Goal: Transaction & Acquisition: Purchase product/service

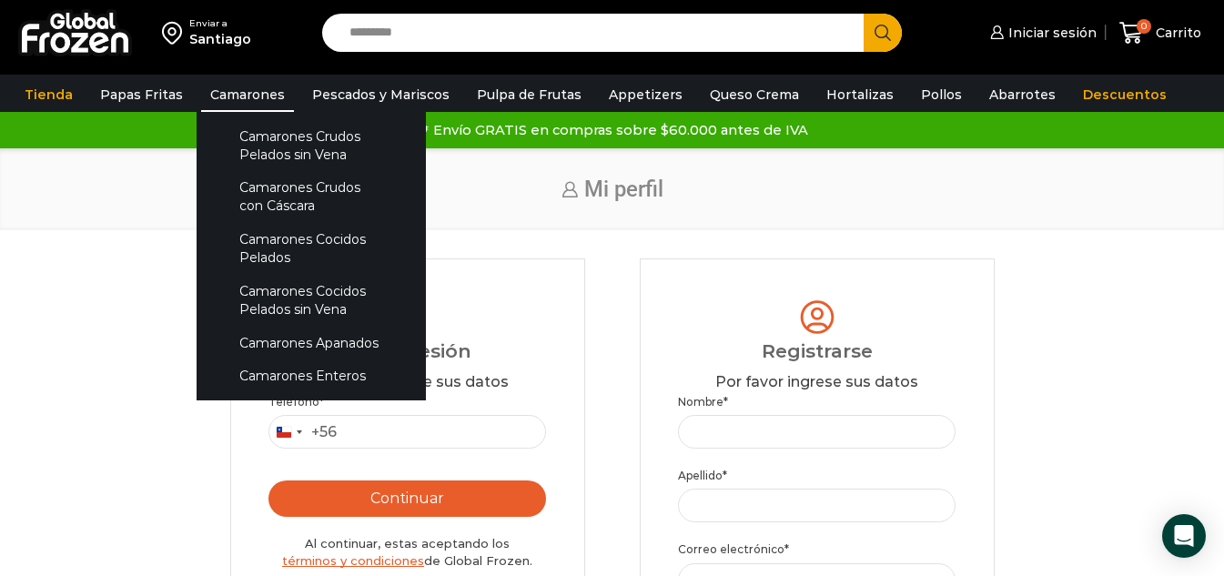
click at [250, 96] on link "Camarones" at bounding box center [247, 94] width 93 height 35
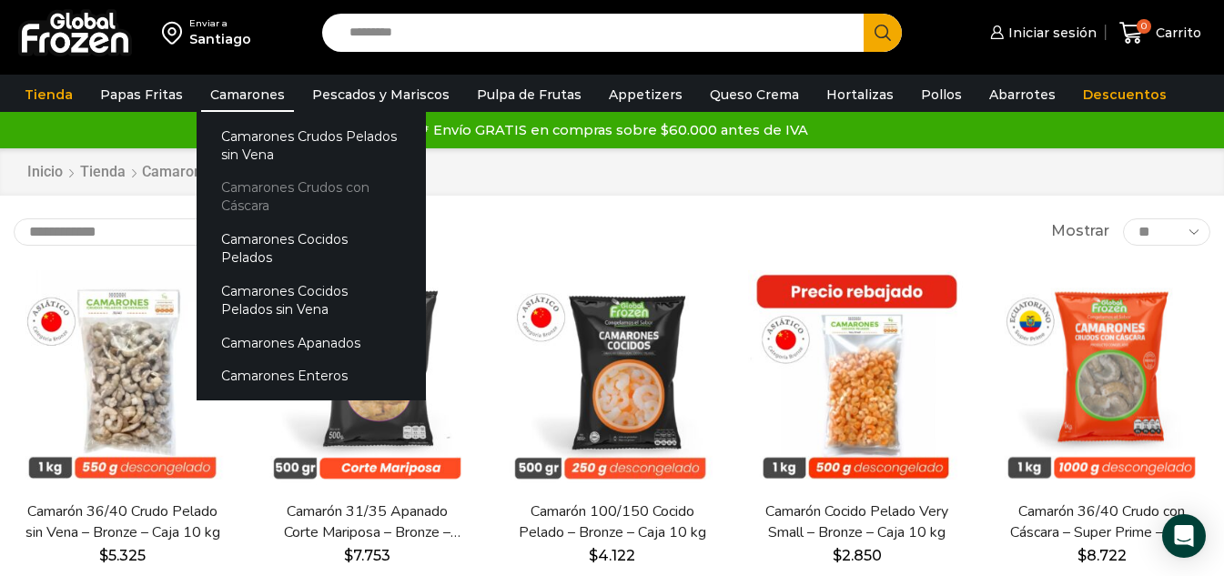
click at [263, 184] on link "Camarones Crudos con Cáscara" at bounding box center [311, 197] width 229 height 52
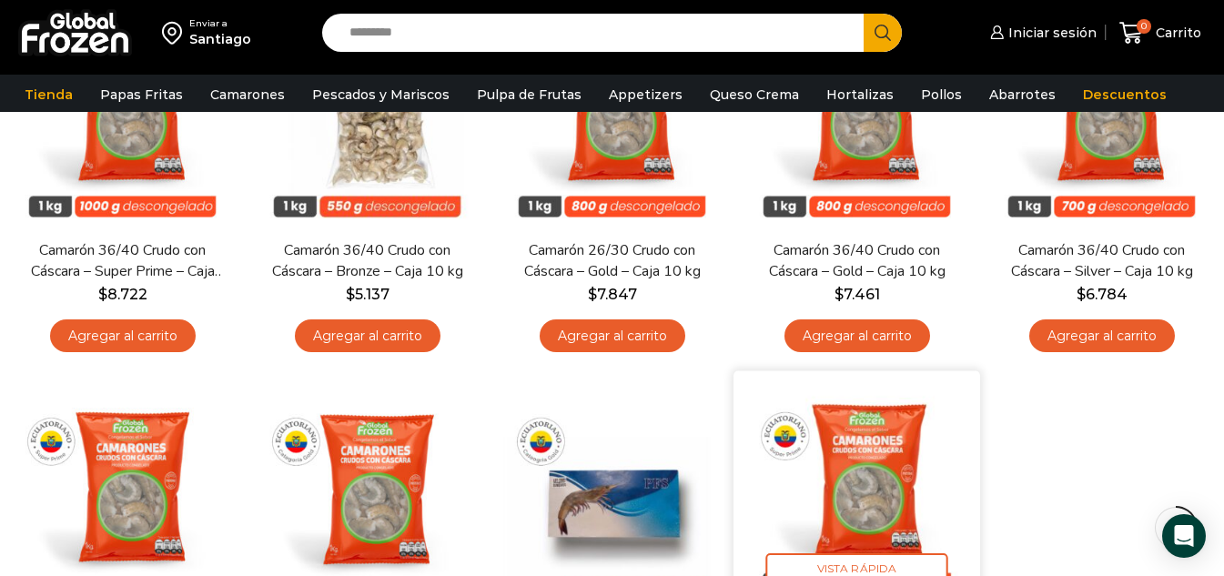
scroll to position [182, 0]
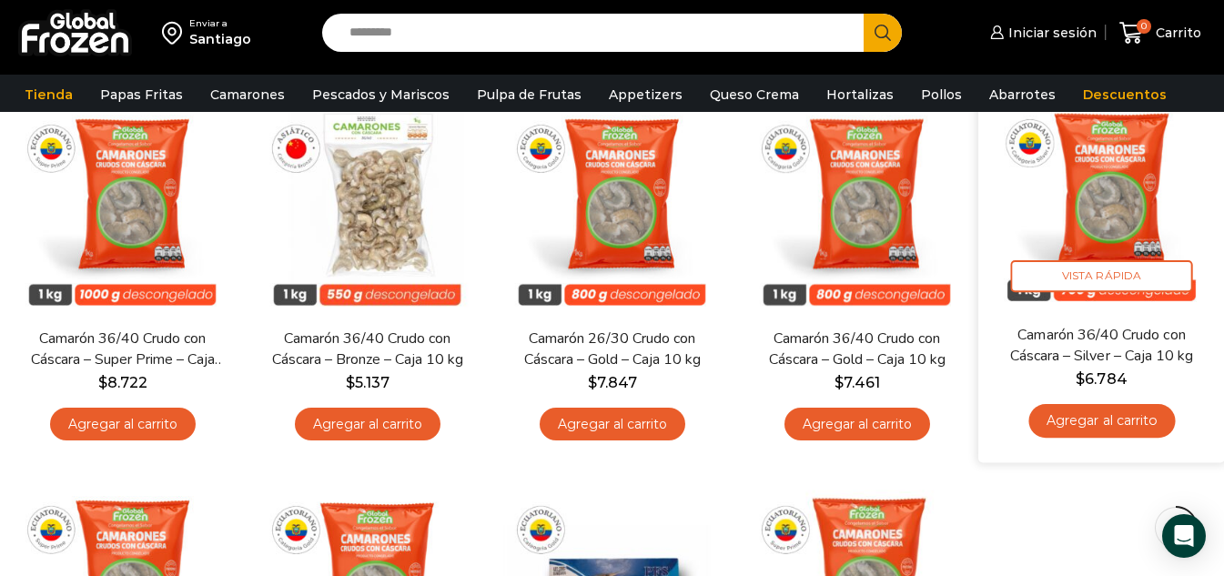
click at [1119, 318] on div "En stock Vista Rápida Camarón 36/40 Crudo con Cáscara – Silver – Caja 10 kg $ 6…" at bounding box center [1101, 270] width 219 height 358
click at [1094, 203] on img at bounding box center [1101, 200] width 219 height 219
click at [1108, 279] on span "Vista Rápida" at bounding box center [1102, 276] width 182 height 32
